Goal: Information Seeking & Learning: Learn about a topic

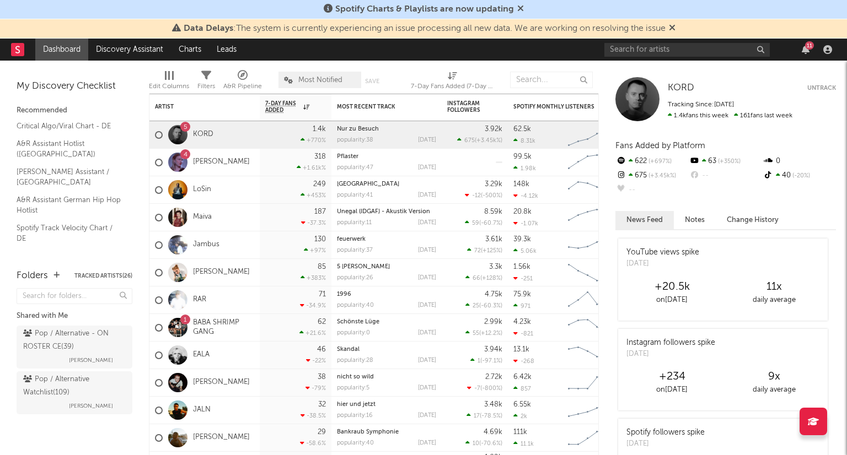
click at [675, 27] on icon at bounding box center [672, 27] width 7 height 9
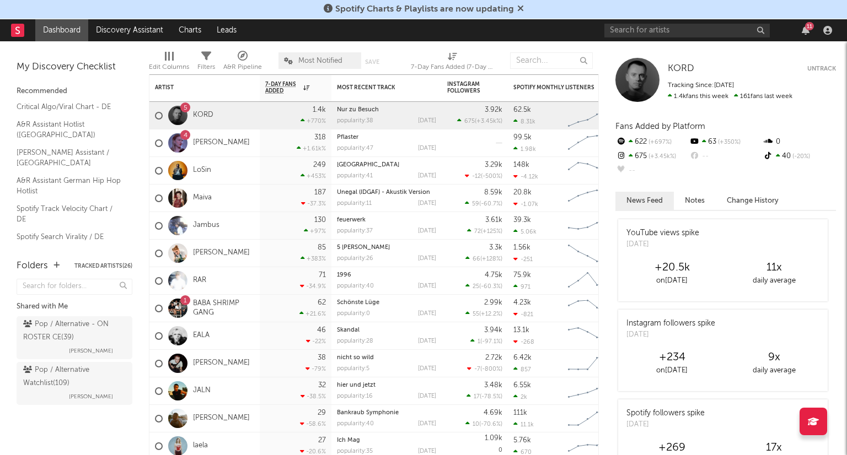
click at [512, 6] on span "Spotify Charts & Playlists are now updating" at bounding box center [424, 9] width 179 height 9
click at [521, 8] on icon at bounding box center [520, 8] width 7 height 9
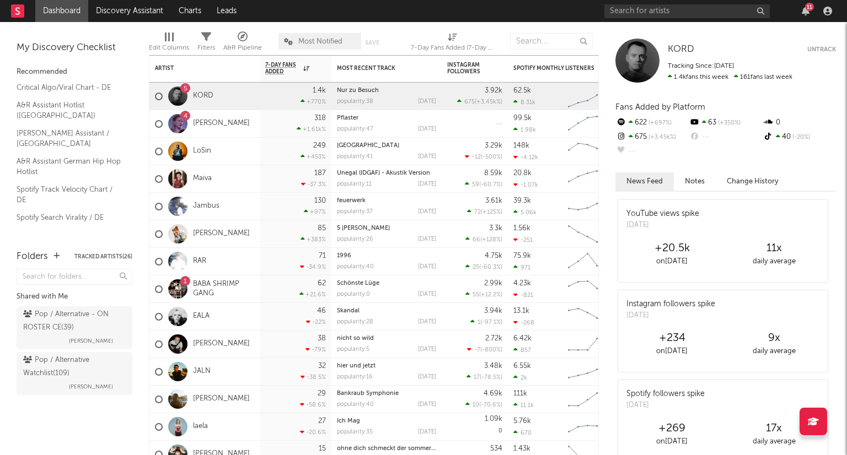
click at [798, 9] on div "11" at bounding box center [805, 11] width 17 height 9
click at [210, 98] on link "KORD" at bounding box center [203, 96] width 20 height 9
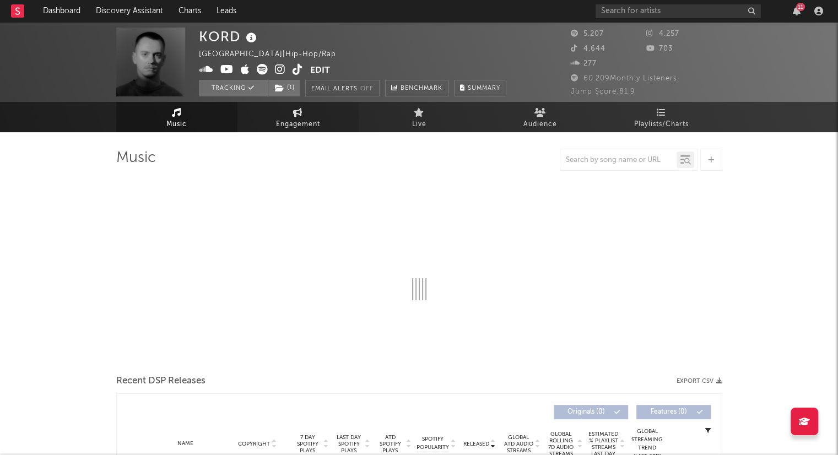
select select "6m"
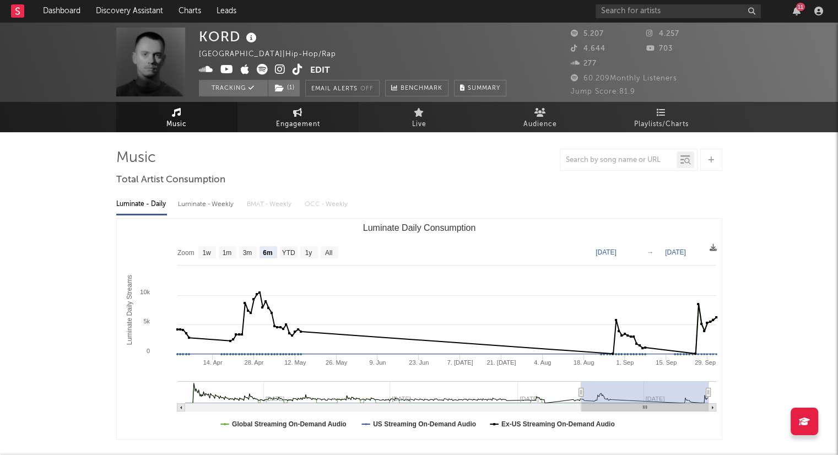
click at [308, 126] on span "Engagement" at bounding box center [298, 124] width 44 height 13
select select "1w"
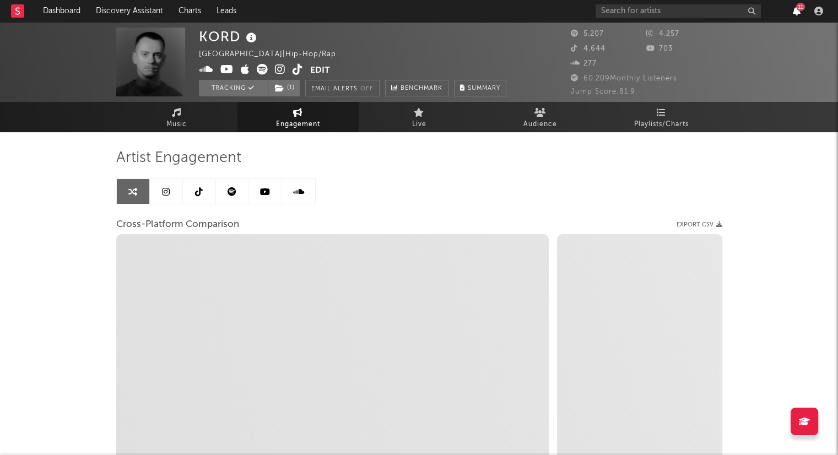
click at [797, 14] on icon "button" at bounding box center [797, 11] width 8 height 9
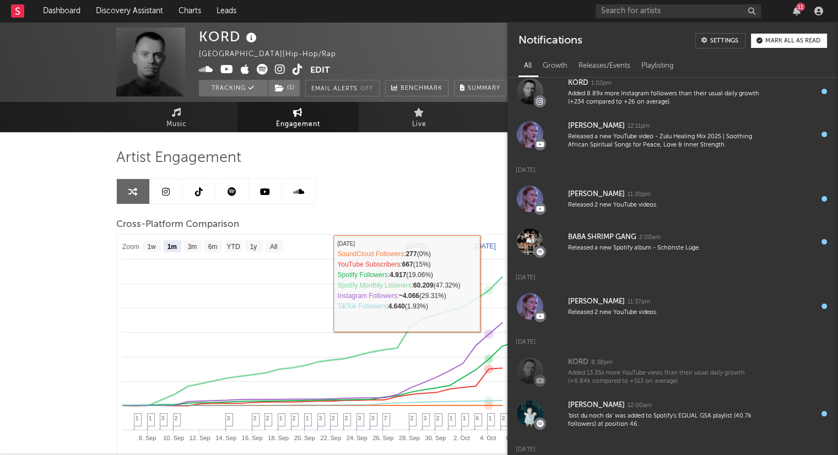
scroll to position [110, 0]
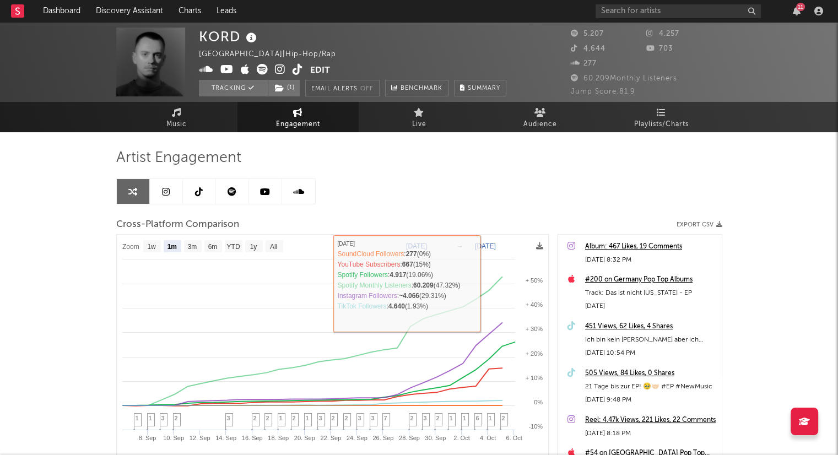
click at [419, 176] on div "Artist Engagement Cross-Platform Comparison Export CSV Zoom 1w 1m 3m 6m YTD 1y …" at bounding box center [419, 336] width 606 height 375
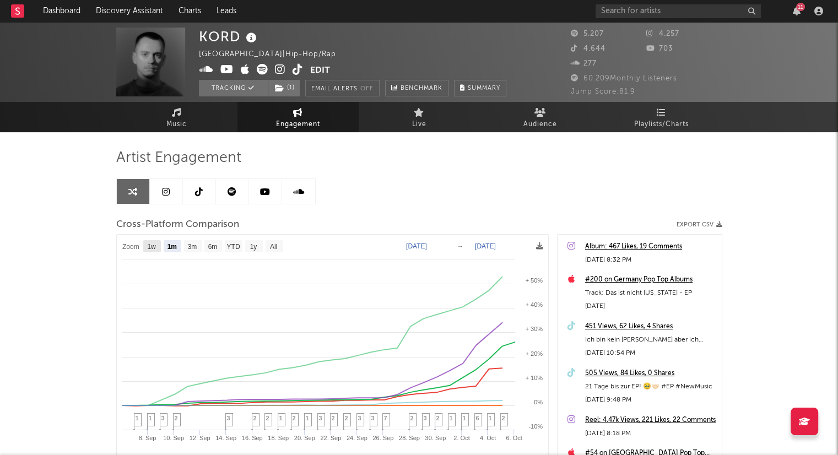
click at [154, 250] on text "1w" at bounding box center [151, 247] width 9 height 8
select select "1w"
type input "[DATE]"
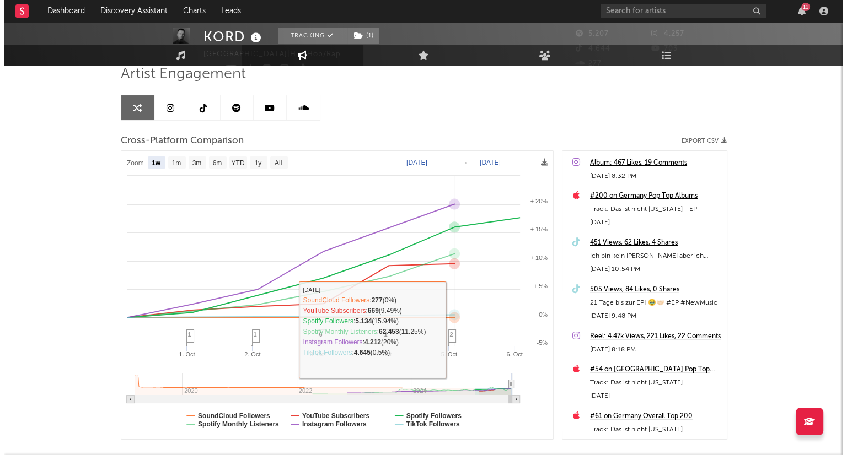
scroll to position [0, 0]
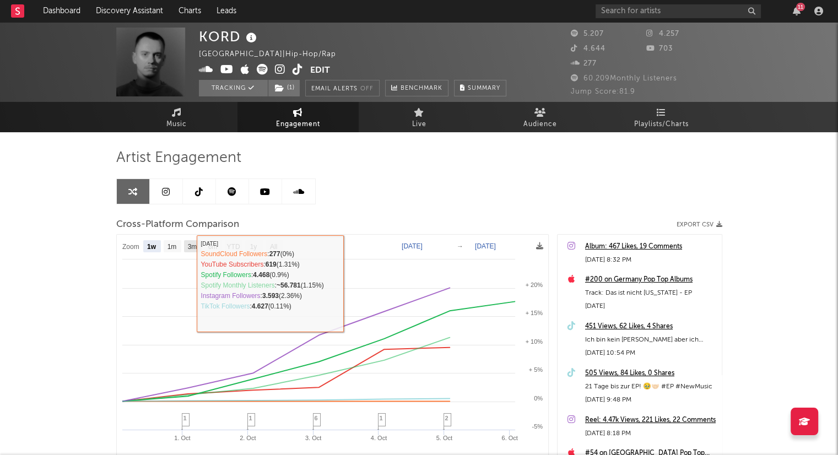
click at [190, 250] on text "3m" at bounding box center [191, 247] width 9 height 8
select select "3m"
type input "[DATE]"
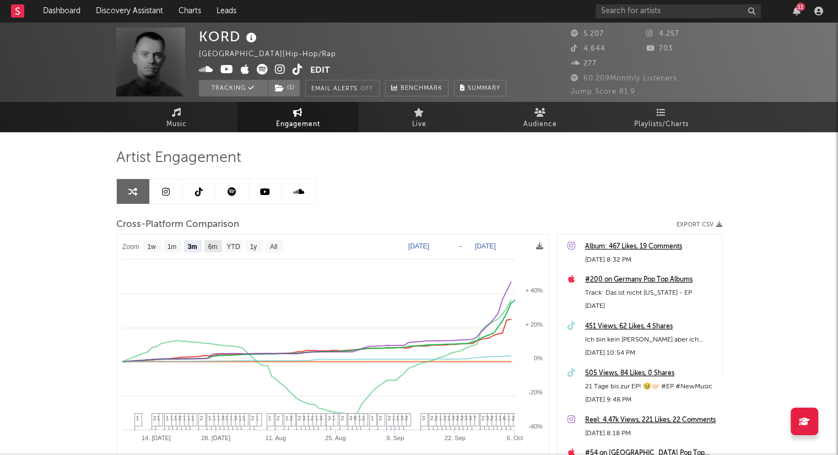
click at [218, 246] on rect at bounding box center [214, 246] width 18 height 12
select select "6m"
type input "[DATE]"
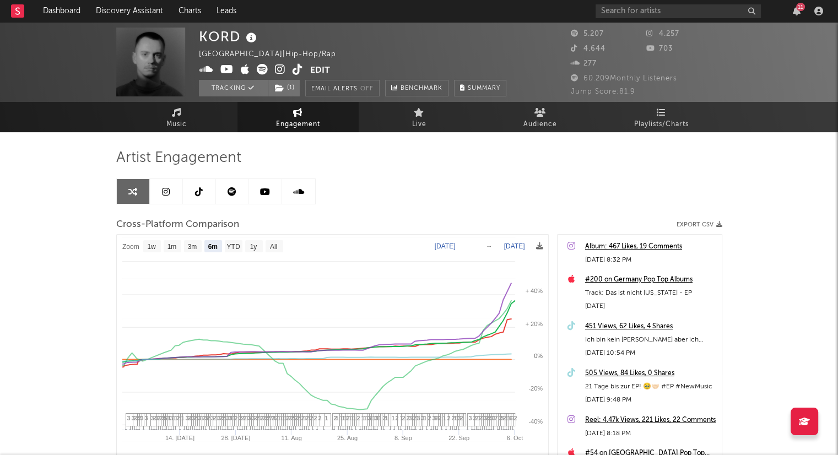
select select "6m"
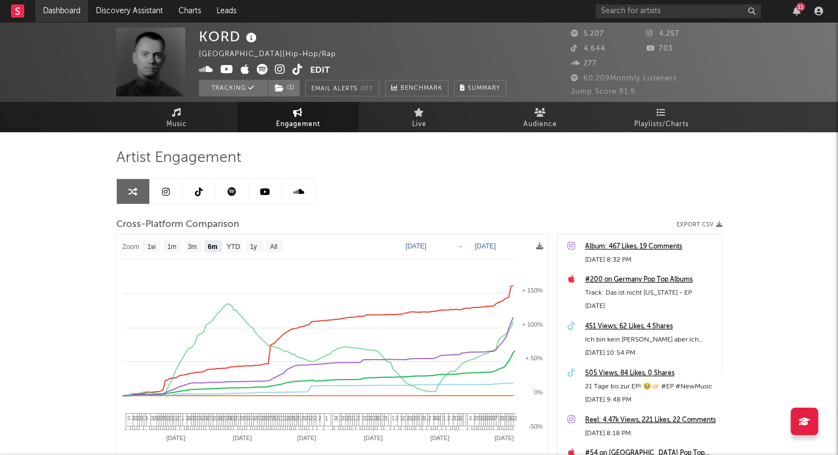
click at [61, 16] on link "Dashboard" at bounding box center [61, 11] width 53 height 22
